Goal: Information Seeking & Learning: Learn about a topic

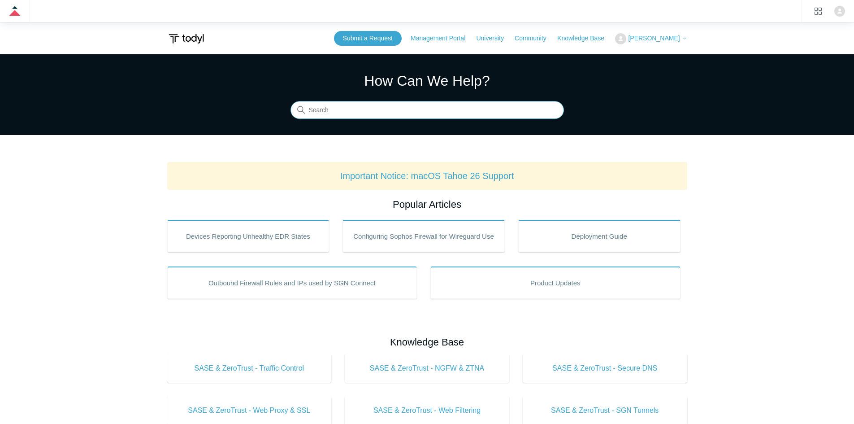
click at [368, 108] on input "Search" at bounding box center [428, 110] width 274 height 18
type input "rdp"
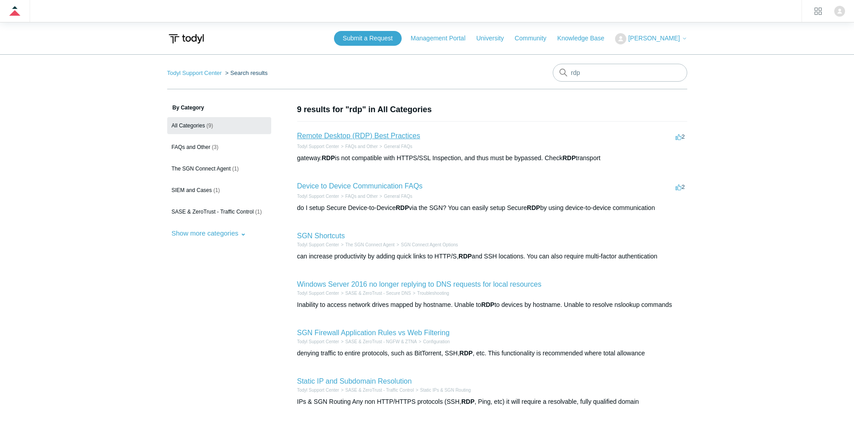
click at [408, 139] on link "Remote Desktop (RDP) Best Practices" at bounding box center [358, 136] width 123 height 8
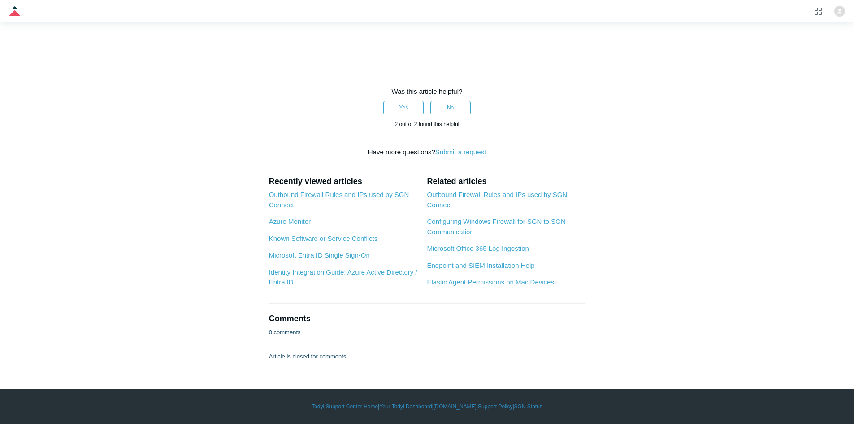
scroll to position [1435, 0]
drag, startPoint x: 458, startPoint y: 172, endPoint x: 269, endPoint y: 171, distance: 189.3
drag, startPoint x: 269, startPoint y: 171, endPoint x: 468, endPoint y: 172, distance: 199.6
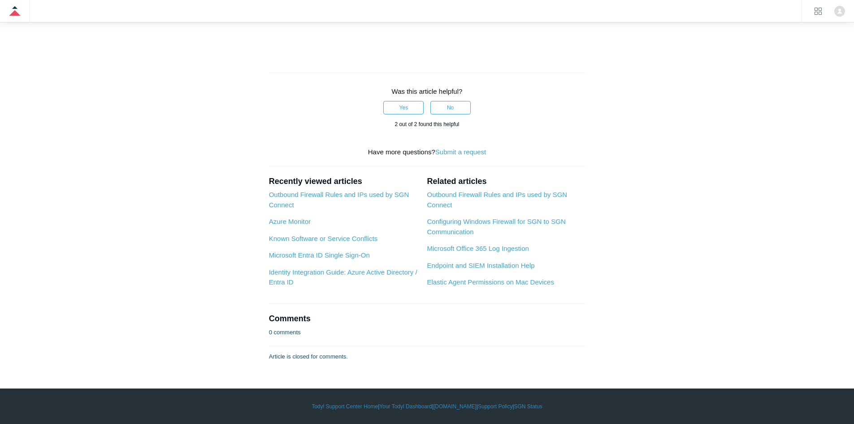
drag, startPoint x: 478, startPoint y: 172, endPoint x: 258, endPoint y: 174, distance: 219.8
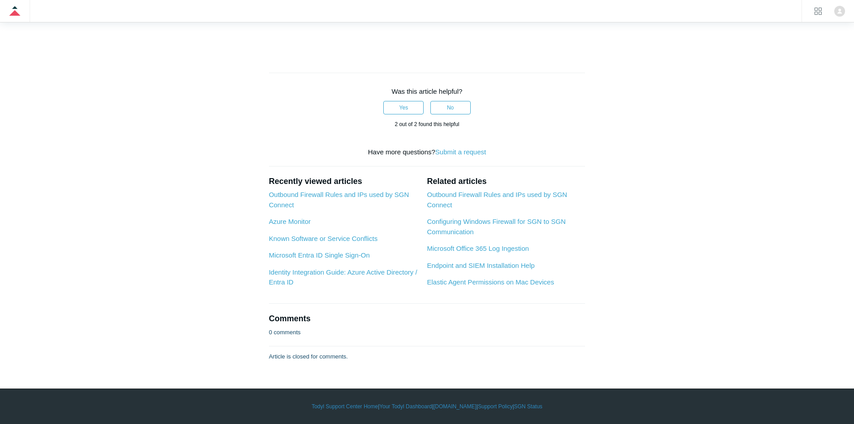
drag, startPoint x: 258, startPoint y: 174, endPoint x: 429, endPoint y: 171, distance: 170.9
drag, startPoint x: 510, startPoint y: 173, endPoint x: 270, endPoint y: 171, distance: 240.8
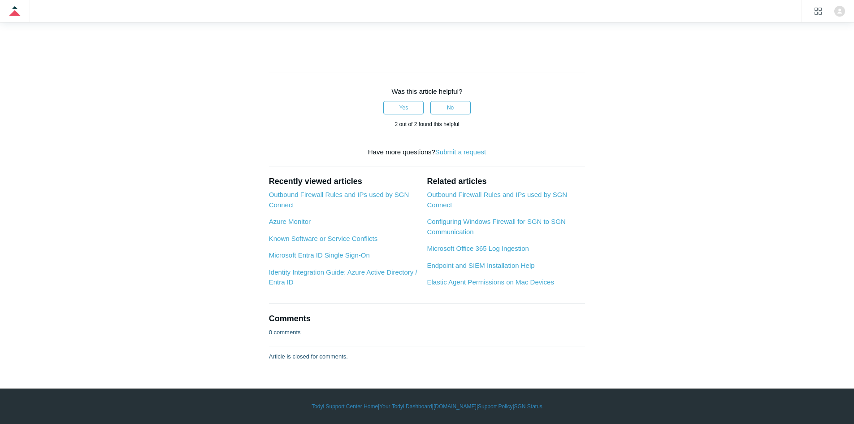
drag, startPoint x: 267, startPoint y: 171, endPoint x: 465, endPoint y: 169, distance: 197.8
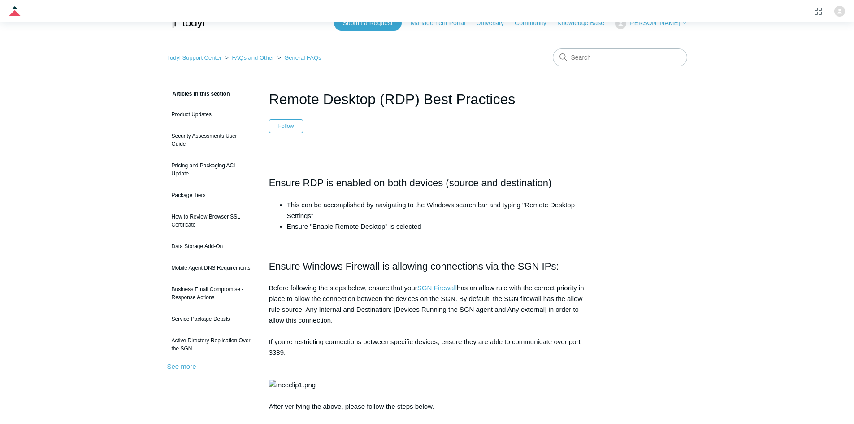
scroll to position [0, 0]
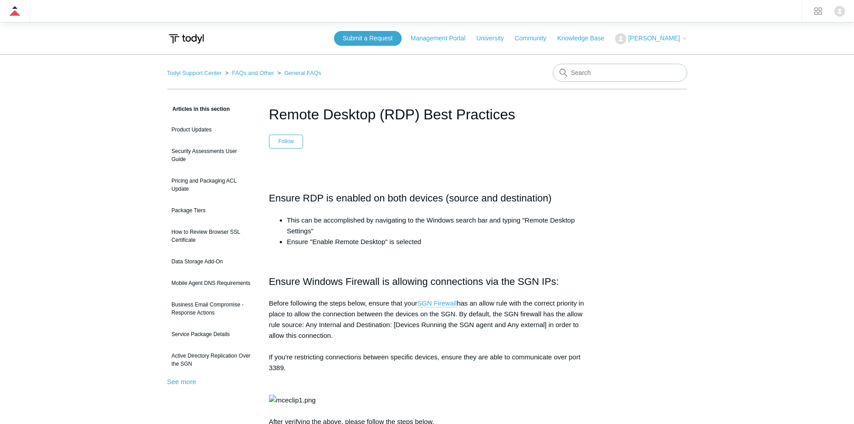
click at [196, 73] on link "Todyl Support Center" at bounding box center [194, 73] width 55 height 7
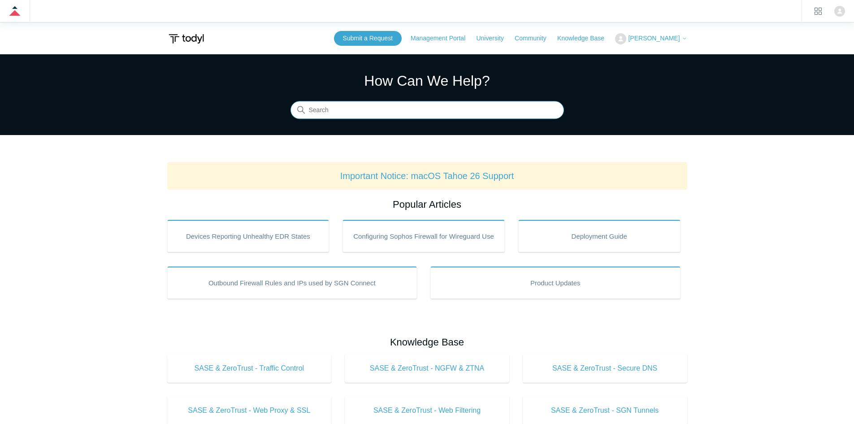
click at [370, 111] on input "Search" at bounding box center [428, 110] width 274 height 18
type input "minimum"
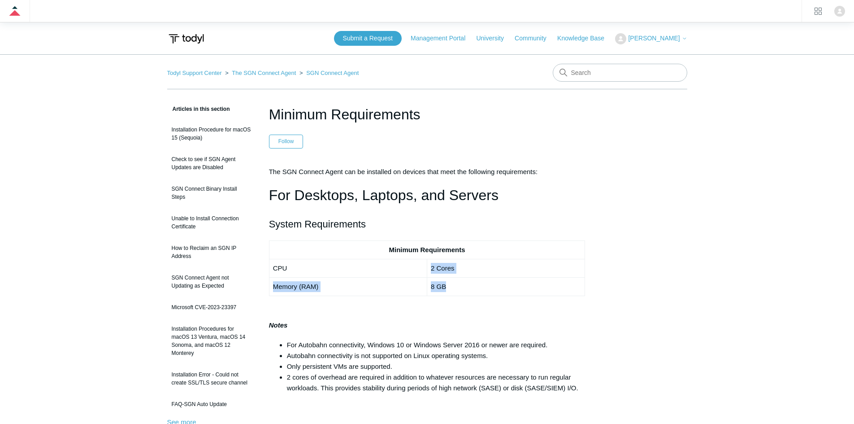
drag, startPoint x: 468, startPoint y: 287, endPoint x: 430, endPoint y: 261, distance: 46.4
click at [430, 261] on tbody "Minimum Requirements CPU 2 Cores Memory (RAM) 8 GB" at bounding box center [427, 267] width 316 height 55
click at [429, 261] on td "2 Cores" at bounding box center [506, 268] width 158 height 18
click at [433, 289] on td "8 GB" at bounding box center [506, 286] width 158 height 18
drag, startPoint x: 452, startPoint y: 269, endPoint x: 429, endPoint y: 270, distance: 22.4
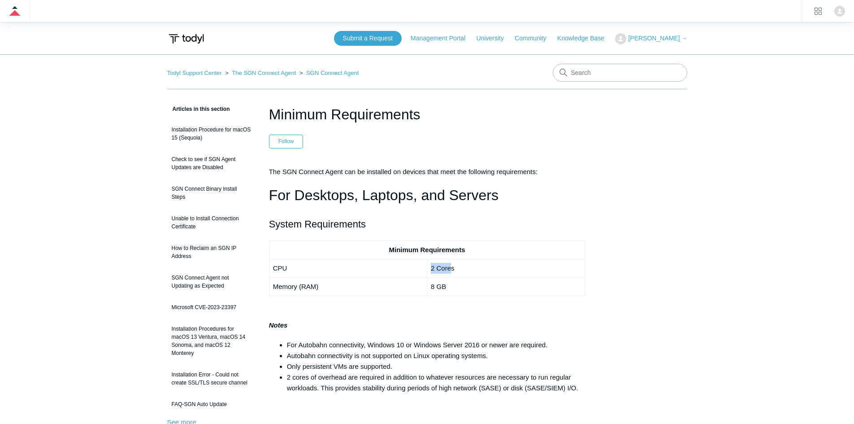
click at [429, 270] on td "2 Cores" at bounding box center [506, 268] width 158 height 18
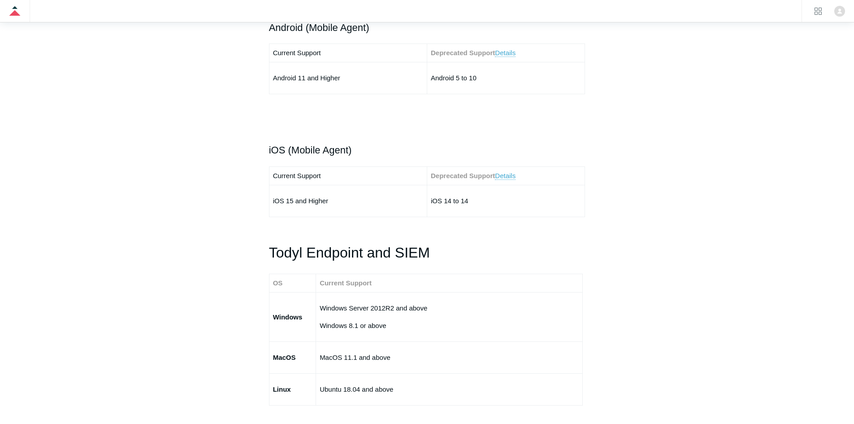
scroll to position [1435, 0]
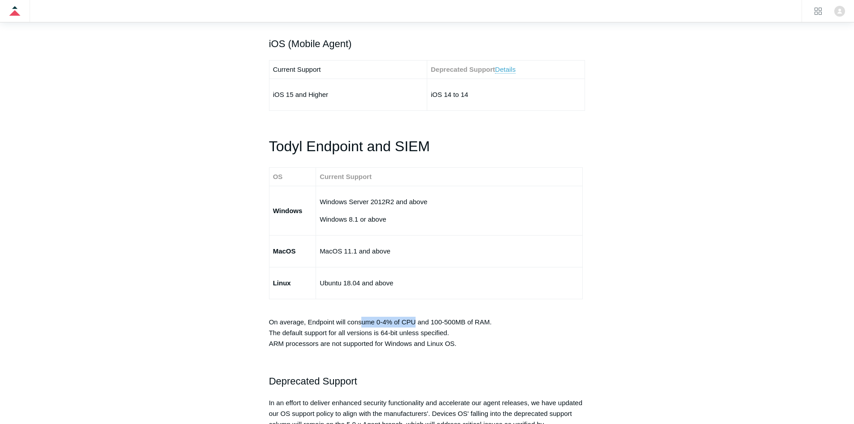
drag, startPoint x: 362, startPoint y: 323, endPoint x: 418, endPoint y: 323, distance: 55.6
click at [417, 323] on p "On average, Endpoint will consume 0-4% of CPU and 100-500MB of RAM. The default…" at bounding box center [427, 327] width 317 height 43
click at [418, 323] on p "On average, Endpoint will consume 0-4% of CPU and 100-500MB of RAM. The default…" at bounding box center [427, 327] width 317 height 43
drag, startPoint x: 432, startPoint y: 322, endPoint x: 464, endPoint y: 322, distance: 32.3
click at [464, 322] on p "On average, Endpoint will consume 0-4% of CPU and 100-500MB of RAM. The default…" at bounding box center [427, 327] width 317 height 43
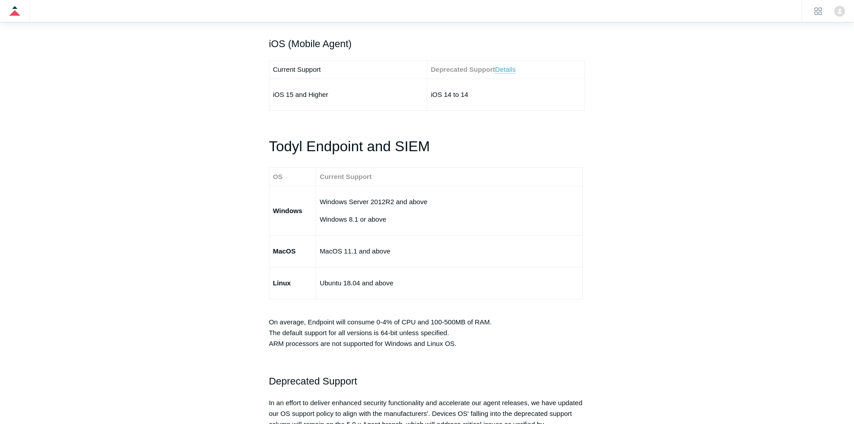
click at [337, 322] on p "On average, Endpoint will consume 0-4% of CPU and 100-500MB of RAM. The default…" at bounding box center [427, 327] width 317 height 43
drag, startPoint x: 496, startPoint y: 326, endPoint x: 436, endPoint y: 321, distance: 59.8
click at [436, 321] on p "On average, Endpoint will consume 0-4% of CPU and 100-500MB of RAM. The default…" at bounding box center [427, 327] width 317 height 43
drag, startPoint x: 429, startPoint y: 322, endPoint x: 500, endPoint y: 324, distance: 71.3
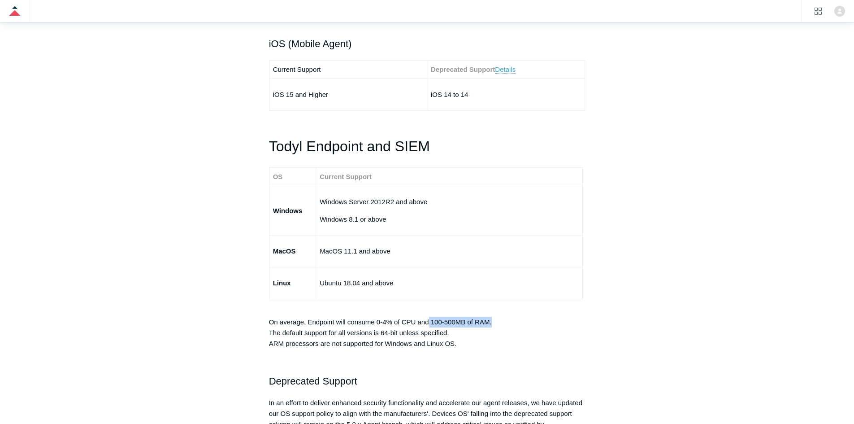
click at [499, 324] on p "On average, Endpoint will consume 0-4% of CPU and 100-500MB of RAM. The default…" at bounding box center [427, 327] width 317 height 43
click at [501, 324] on p "On average, Endpoint will consume 0-4% of CPU and 100-500MB of RAM. The default…" at bounding box center [427, 327] width 317 height 43
drag, startPoint x: 499, startPoint y: 323, endPoint x: 392, endPoint y: 323, distance: 106.3
click at [407, 323] on p "On average, Endpoint will consume 0-4% of CPU and 100-500MB of RAM. The default…" at bounding box center [427, 327] width 317 height 43
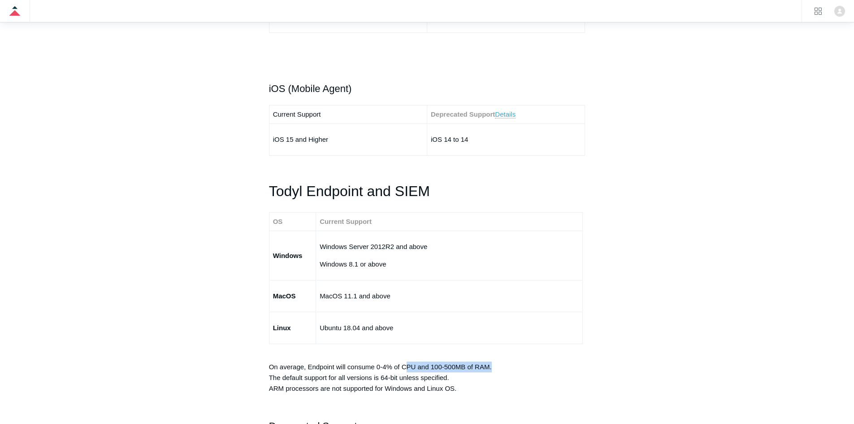
scroll to position [1614, 0]
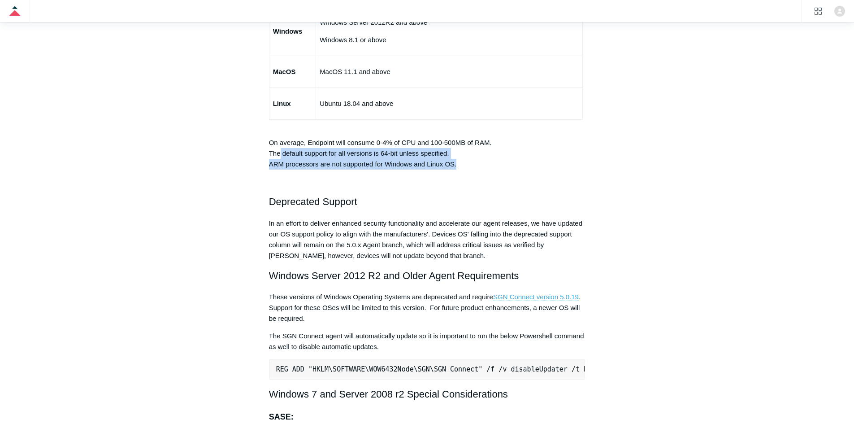
drag, startPoint x: 459, startPoint y: 165, endPoint x: 269, endPoint y: 152, distance: 190.1
click at [272, 152] on p "On average, Endpoint will consume 0-4% of CPU and 100-500MB of RAM. The default…" at bounding box center [427, 147] width 317 height 43
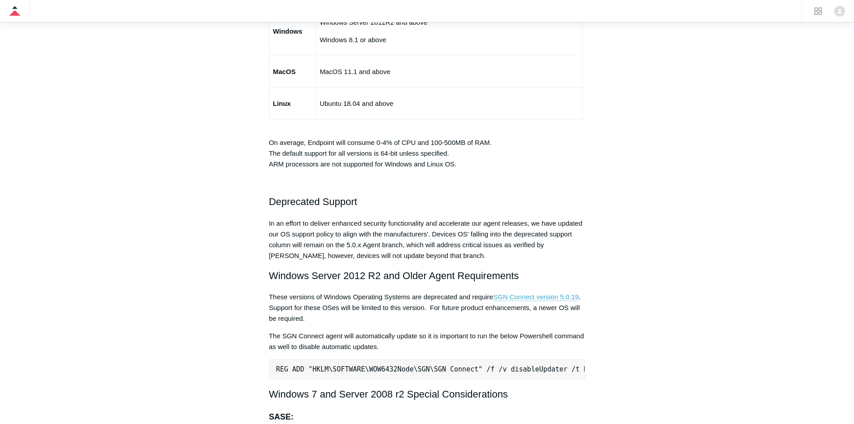
click at [269, 152] on p "On average, Endpoint will consume 0-4% of CPU and 100-500MB of RAM. The default…" at bounding box center [427, 147] width 317 height 43
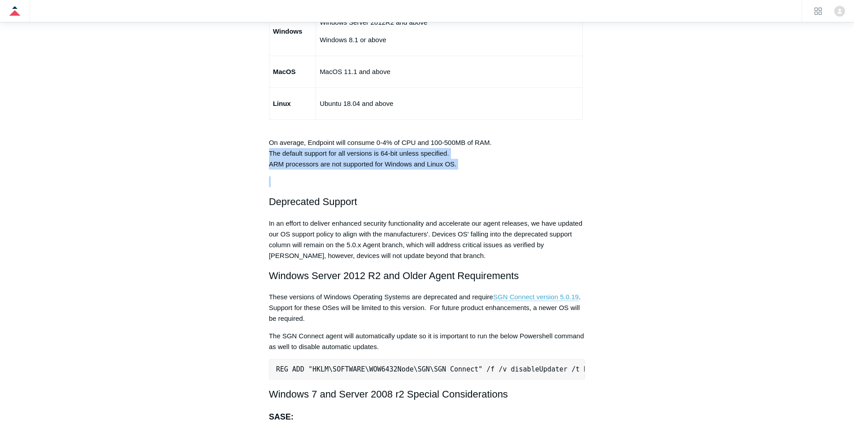
drag, startPoint x: 278, startPoint y: 154, endPoint x: 480, endPoint y: 183, distance: 204.3
click at [480, 183] on article "Minimum Requirements Follow Not yet followed by anyone The SGN Connect Agent ca…" at bounding box center [428, 15] width 344 height 3053
click at [480, 180] on p at bounding box center [427, 181] width 317 height 11
click at [472, 170] on p "On average, Endpoint will consume 0-4% of CPU and 100-500MB of RAM. The default…" at bounding box center [427, 147] width 317 height 43
drag, startPoint x: 475, startPoint y: 167, endPoint x: 287, endPoint y: 156, distance: 187.8
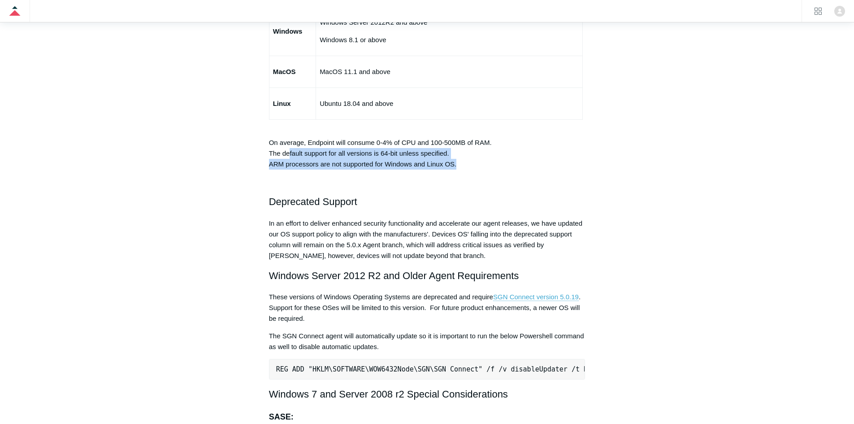
click at [288, 156] on p "On average, Endpoint will consume 0-4% of CPU and 100-500MB of RAM. The default…" at bounding box center [427, 147] width 317 height 43
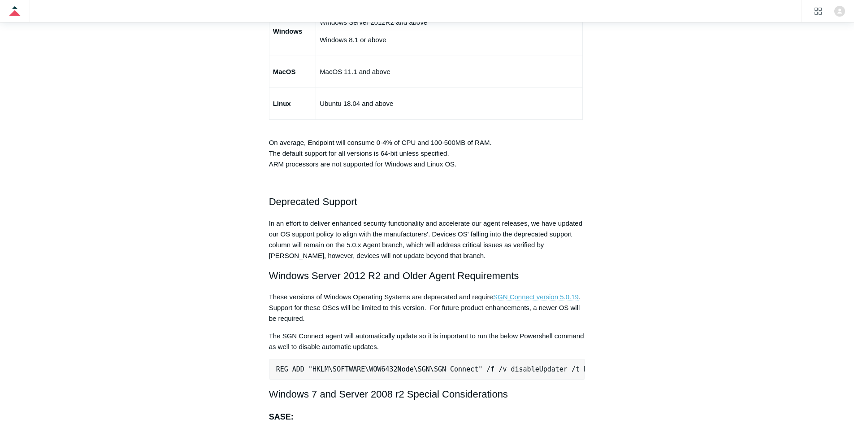
click at [284, 155] on p "On average, Endpoint will consume 0-4% of CPU and 100-500MB of RAM. The default…" at bounding box center [427, 147] width 317 height 43
drag, startPoint x: 300, startPoint y: 144, endPoint x: 517, endPoint y: 146, distance: 216.2
click at [516, 146] on p "On average, Endpoint will consume 0-4% of CPU and 100-500MB of RAM. The default…" at bounding box center [427, 147] width 317 height 43
click at [517, 146] on p "On average, Endpoint will consume 0-4% of CPU and 100-500MB of RAM. The default…" at bounding box center [427, 147] width 317 height 43
click at [493, 148] on p "On average, Endpoint will consume 0-4% of CPU and 100-500MB of RAM. The default…" at bounding box center [427, 147] width 317 height 43
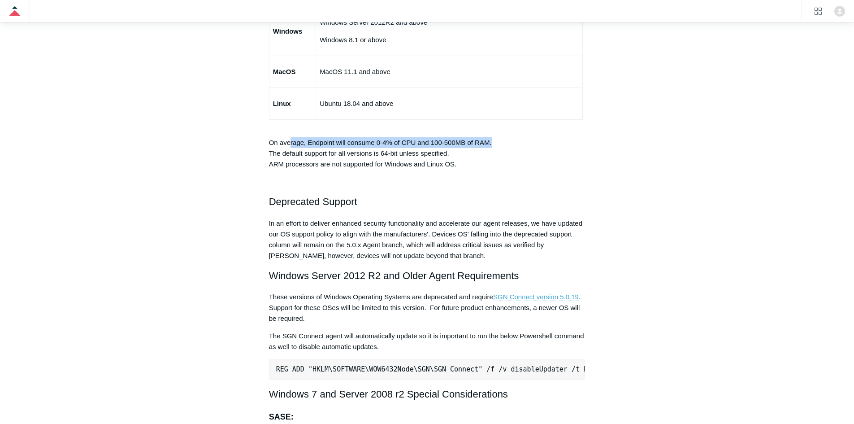
drag, startPoint x: 505, startPoint y: 144, endPoint x: 283, endPoint y: 142, distance: 222.0
click at [283, 142] on p "On average, Endpoint will consume 0-4% of CPU and 100-500MB of RAM. The default…" at bounding box center [427, 147] width 317 height 43
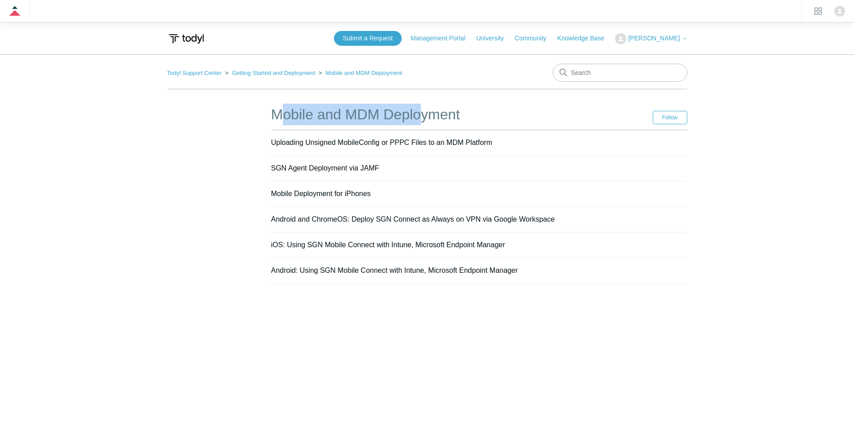
drag, startPoint x: 280, startPoint y: 118, endPoint x: 421, endPoint y: 118, distance: 141.3
click at [420, 118] on h1 "Mobile and MDM Deployment" at bounding box center [462, 115] width 382 height 22
drag, startPoint x: 353, startPoint y: 113, endPoint x: 347, endPoint y: 111, distance: 6.7
click at [354, 113] on h1 "Mobile and MDM Deployment" at bounding box center [462, 115] width 382 height 22
